Goal: Book appointment/travel/reservation

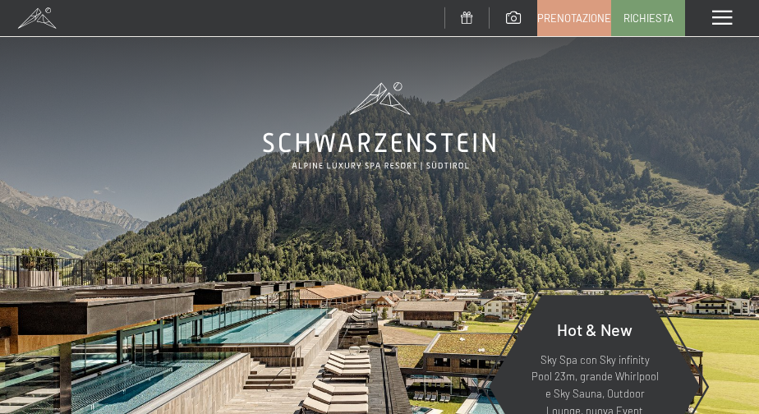
click at [733, 18] on div "Menu" at bounding box center [722, 18] width 74 height 36
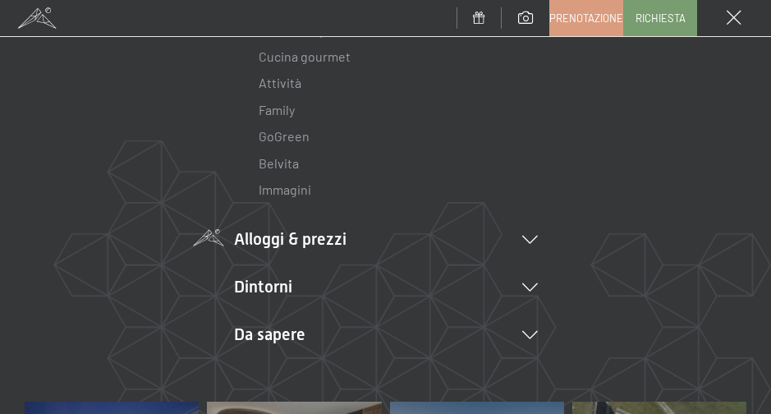
click at [272, 237] on li "Alloggi & prezzi Servizi inclusi Camere & prezzi Lista Offerte Lista Prezzi per…" at bounding box center [386, 239] width 304 height 23
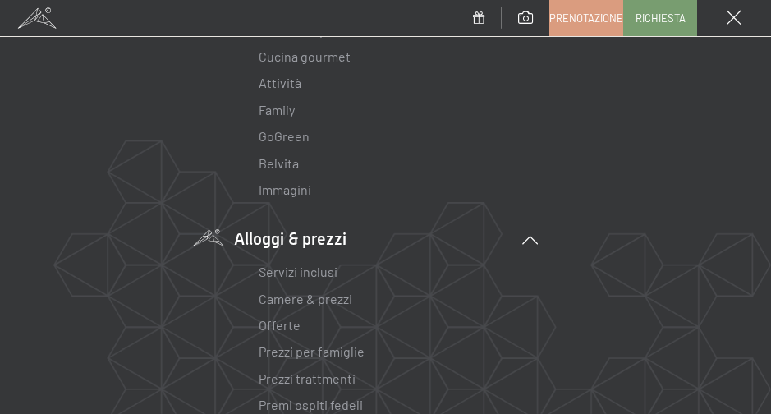
scroll to position [411, 0]
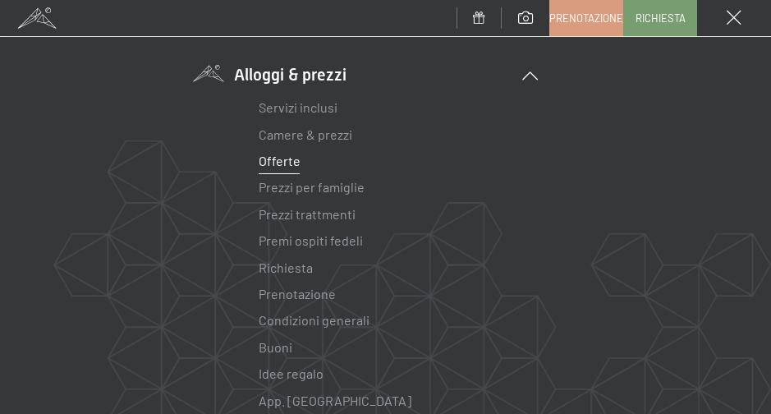
click at [281, 164] on link "Offerte" at bounding box center [280, 161] width 42 height 16
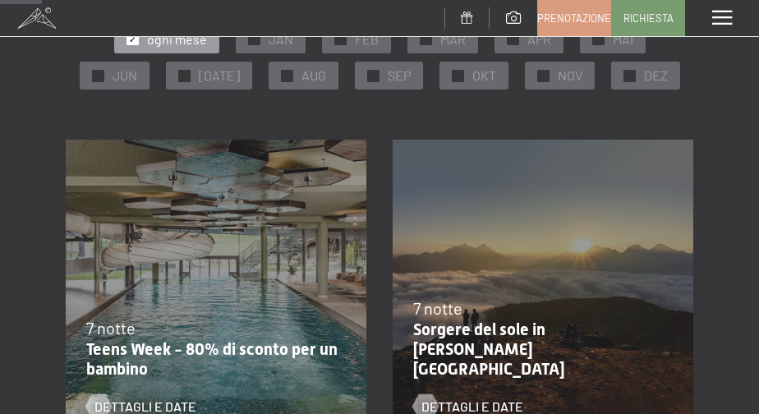
scroll to position [164, 0]
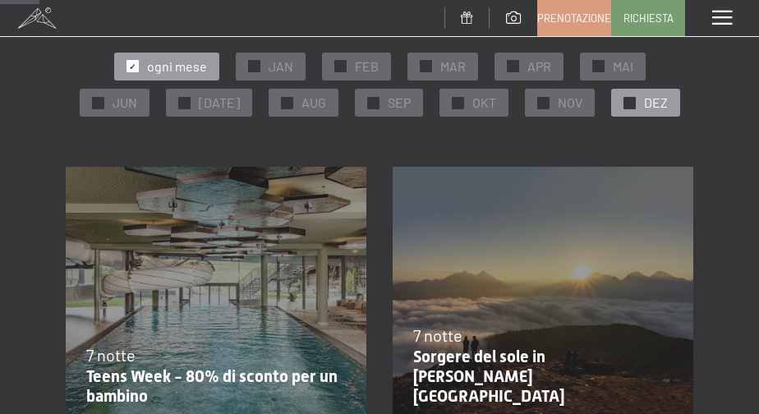
click at [626, 100] on span "✓" at bounding box center [629, 102] width 7 height 11
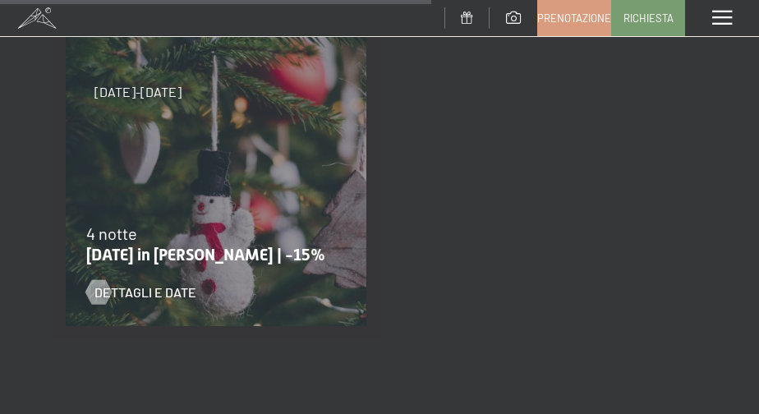
scroll to position [1314, 0]
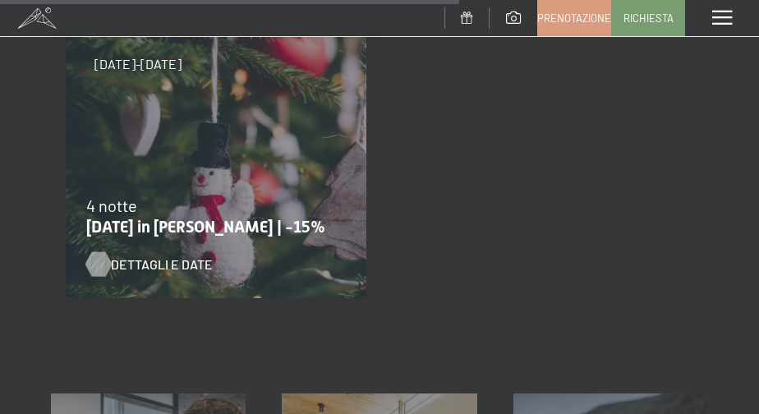
click at [113, 264] on span "Dettagli e Date" at bounding box center [162, 264] width 102 height 18
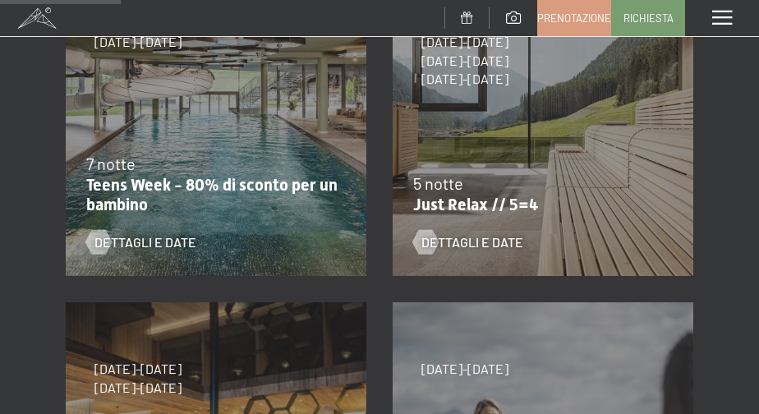
scroll to position [329, 0]
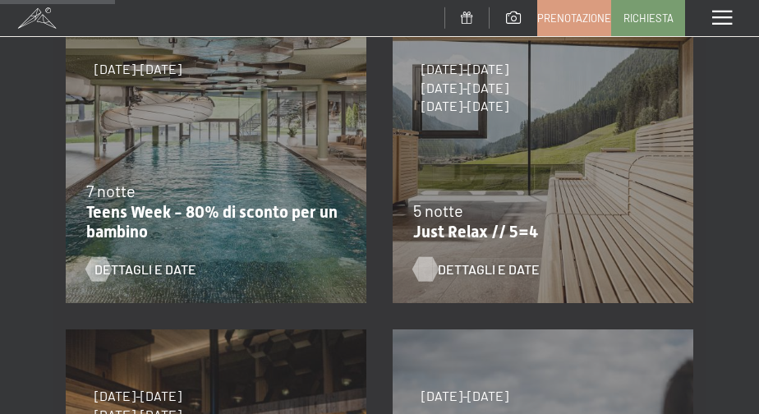
click at [476, 269] on span "Dettagli e Date" at bounding box center [489, 269] width 102 height 18
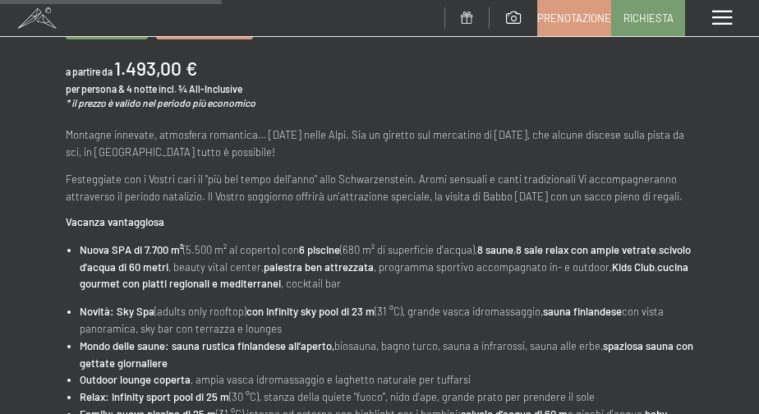
scroll to position [411, 0]
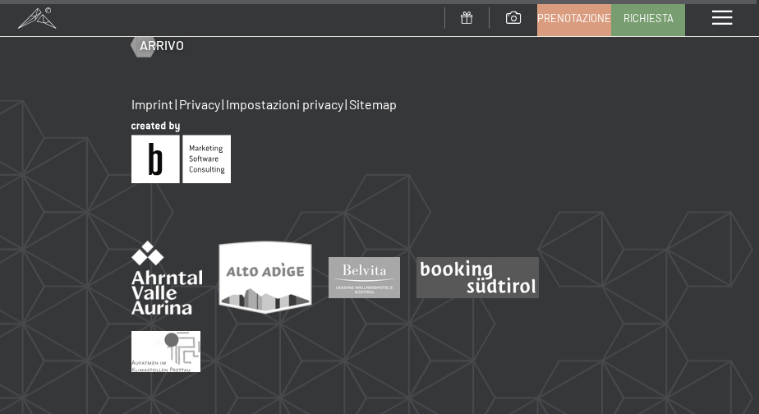
scroll to position [1989, 0]
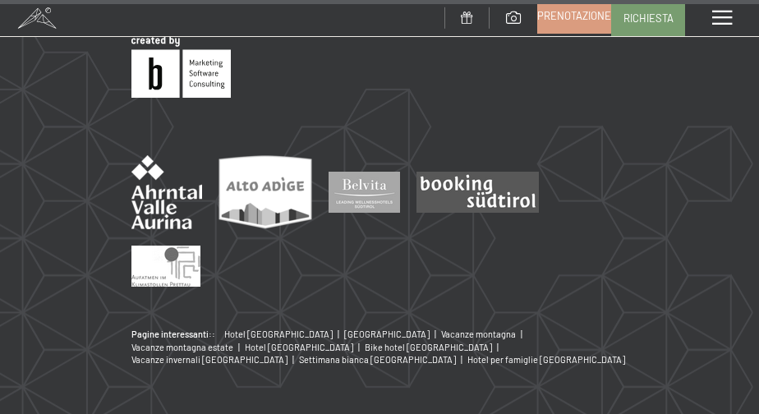
click at [568, 14] on span "Prenotazione" at bounding box center [574, 15] width 74 height 15
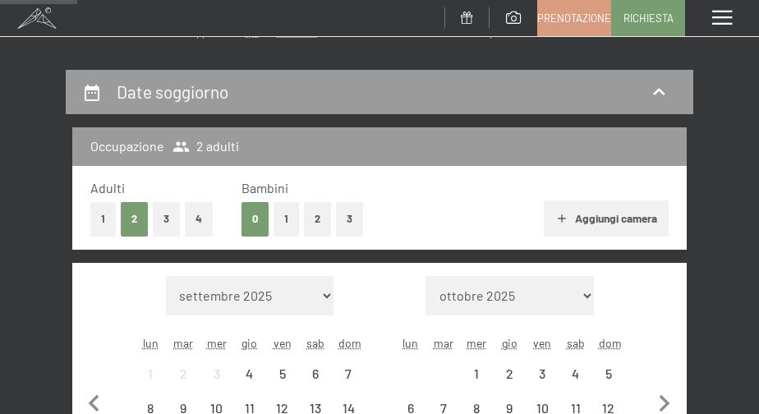
scroll to position [246, 0]
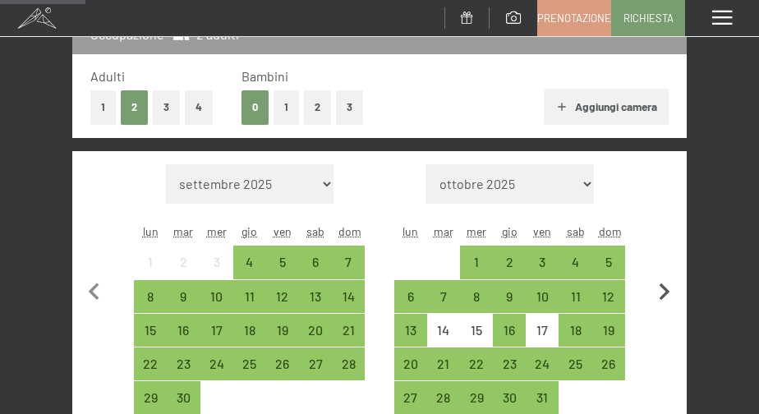
click at [663, 290] on icon "button" at bounding box center [664, 292] width 34 height 34
select select "2025-10-01"
select select "2025-11-01"
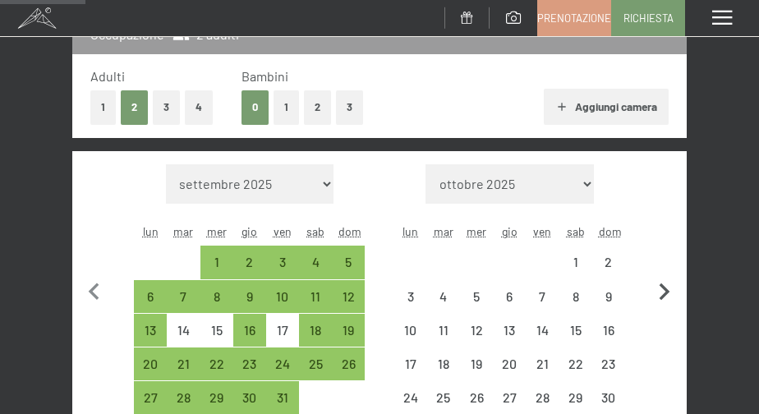
click at [663, 290] on icon "button" at bounding box center [664, 292] width 34 height 34
select select "2025-11-01"
select select "2025-12-01"
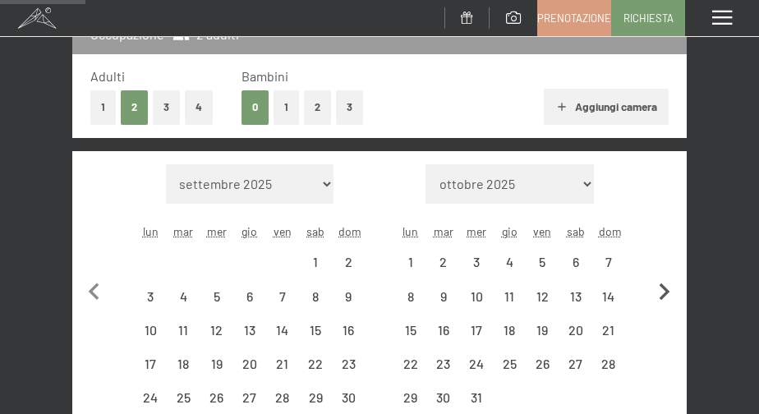
select select "2025-11-01"
select select "2025-12-01"
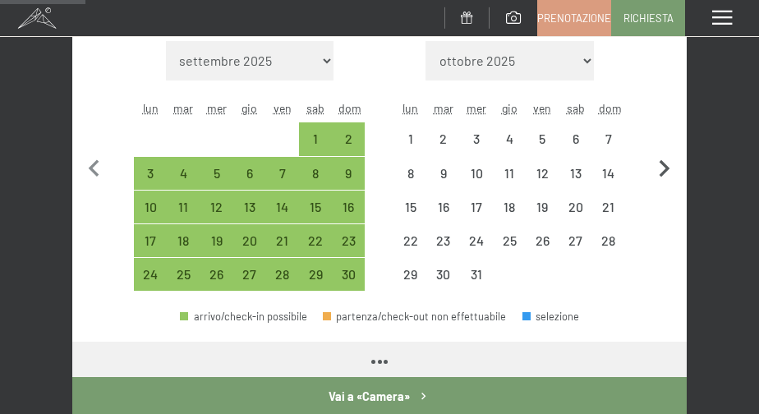
select select "2025-11-01"
select select "2025-12-01"
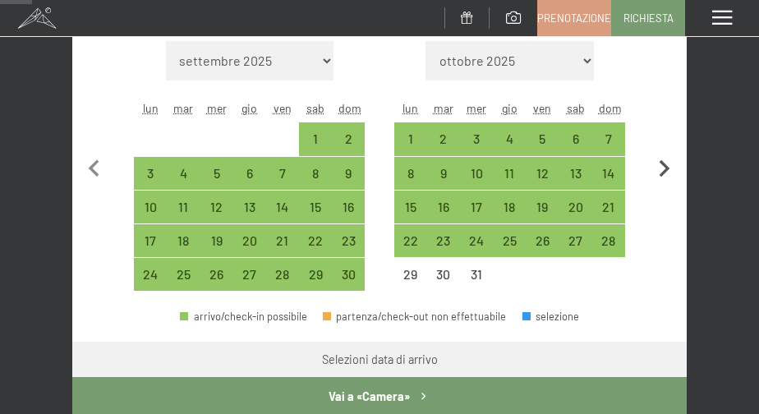
scroll to position [411, 0]
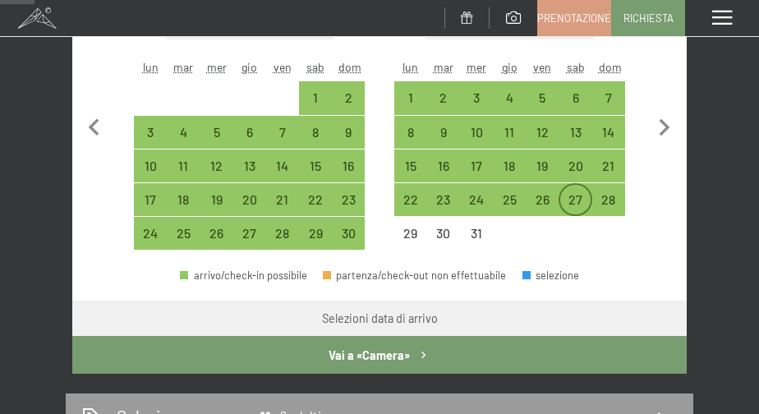
click at [577, 195] on div "27" at bounding box center [575, 208] width 30 height 30
select select "2025-11-01"
select select "2025-12-01"
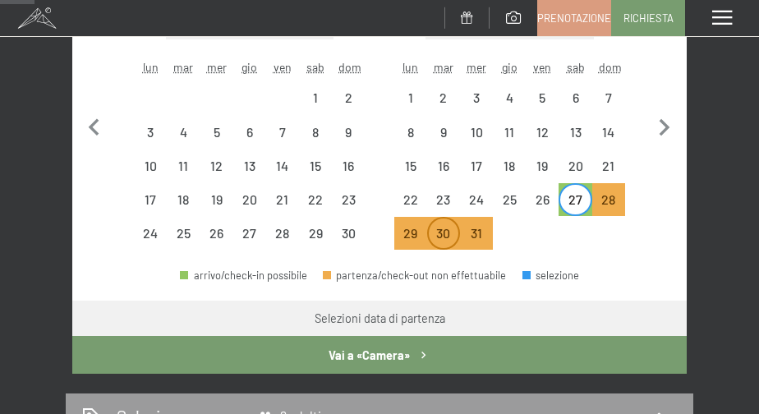
click at [433, 232] on div "30" at bounding box center [444, 242] width 30 height 30
select select "2025-11-01"
select select "2025-12-01"
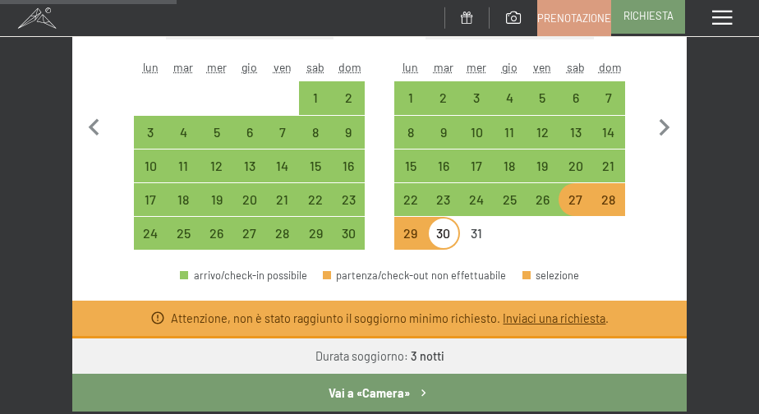
click at [656, 18] on span "Richiesta" at bounding box center [648, 15] width 50 height 15
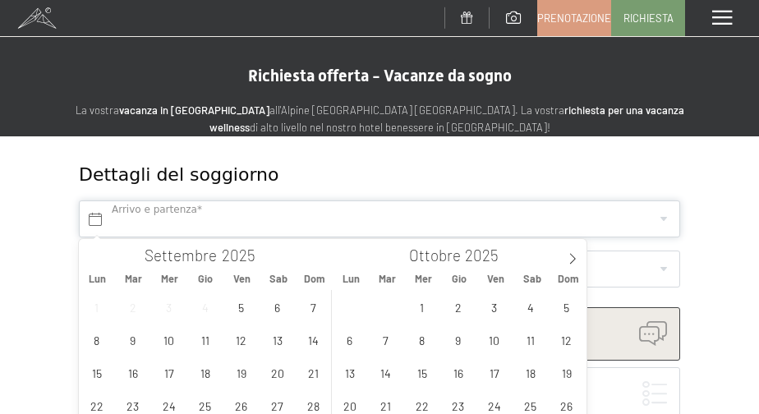
click at [244, 202] on input "text" at bounding box center [379, 218] width 601 height 37
click at [578, 258] on span at bounding box center [573, 253] width 28 height 28
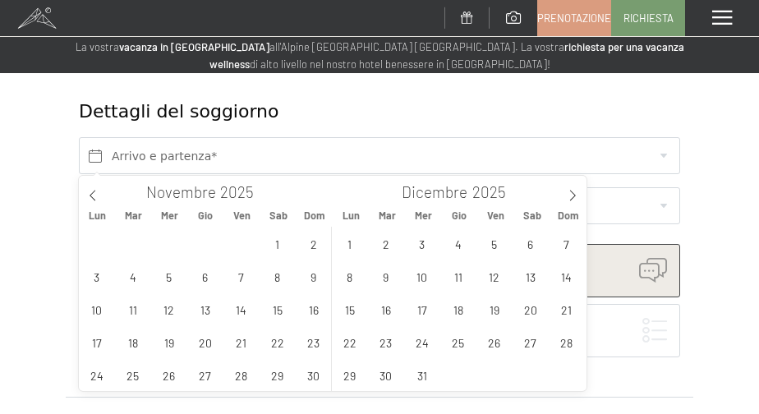
scroll to position [164, 0]
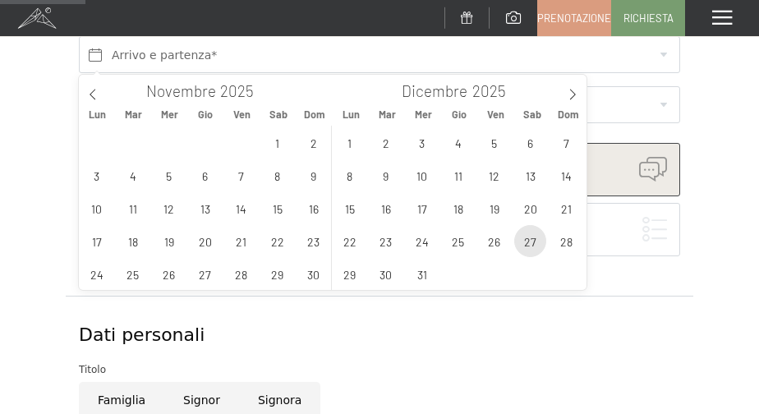
click at [534, 242] on span "27" at bounding box center [530, 241] width 32 height 32
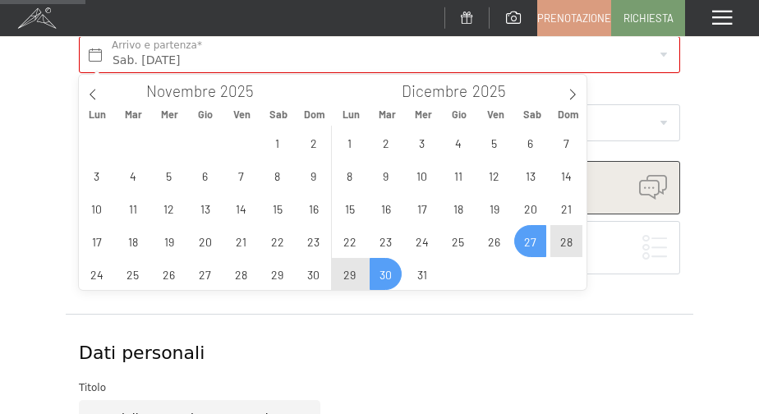
click at [389, 271] on span "30" at bounding box center [386, 274] width 32 height 32
type input "Sab. 27/12/2025 - Mar. 30/12/2025"
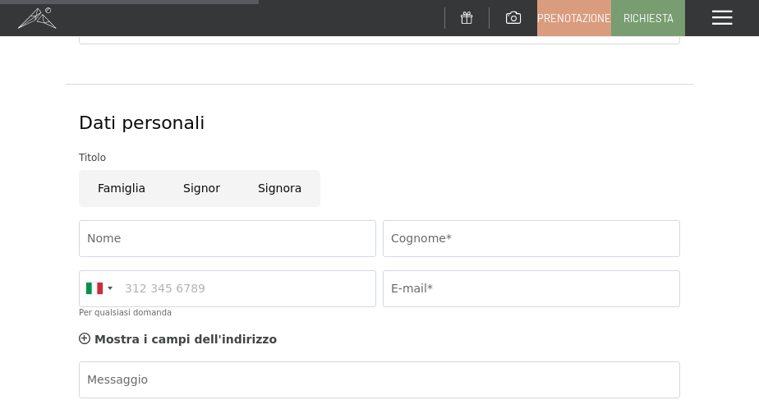
scroll to position [329, 0]
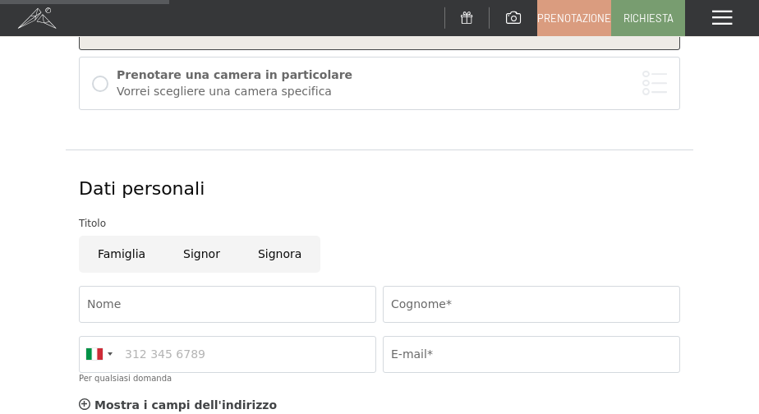
click at [272, 261] on input "Signora" at bounding box center [279, 254] width 81 height 37
radio input "true"
click at [439, 300] on input "Cognome*" at bounding box center [531, 304] width 297 height 37
type input "Saccardi"
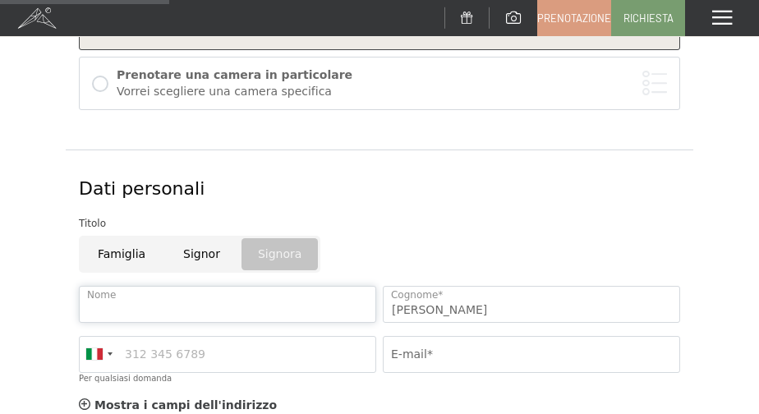
click at [178, 297] on input "Nome" at bounding box center [227, 304] width 297 height 37
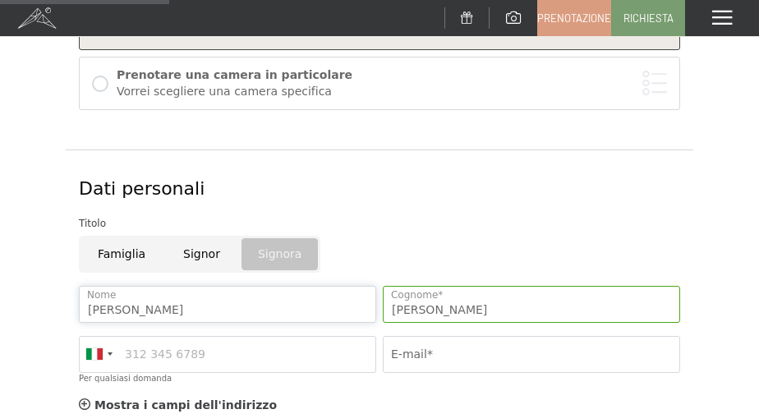
type input "Annalisa"
click at [521, 344] on input "E-mail*" at bounding box center [531, 354] width 297 height 37
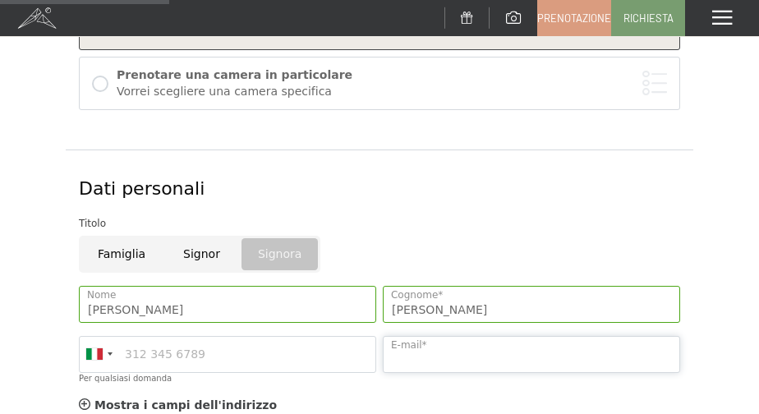
type input "annalisasaccardi2002@gmail.com"
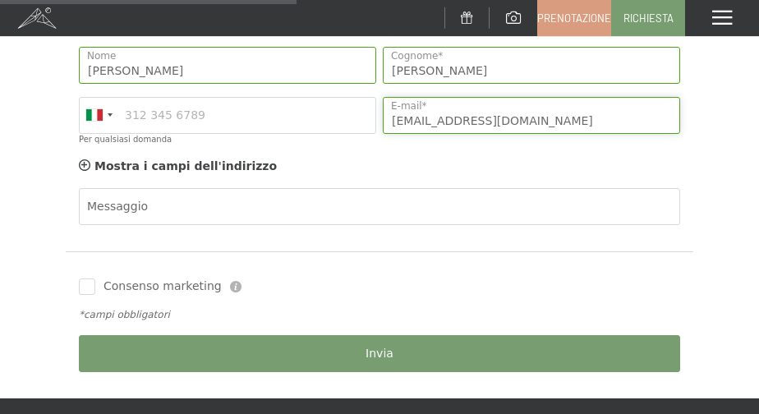
scroll to position [575, 0]
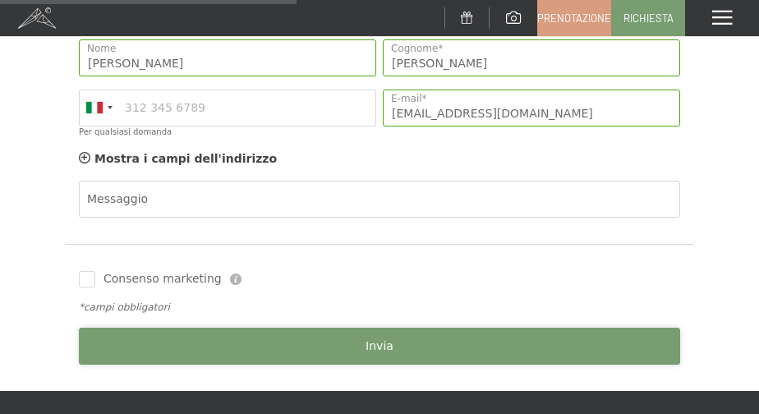
click at [359, 338] on button "Invia" at bounding box center [379, 346] width 601 height 37
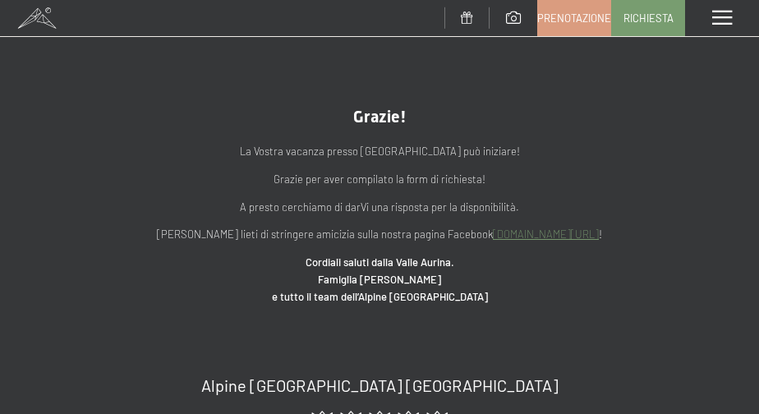
click at [165, 142] on div "La Vostra vacanza presso [GEOGRAPHIC_DATA] può iniziare! Grazie per aver compil…" at bounding box center [380, 215] width 628 height 179
